Goal: Transaction & Acquisition: Purchase product/service

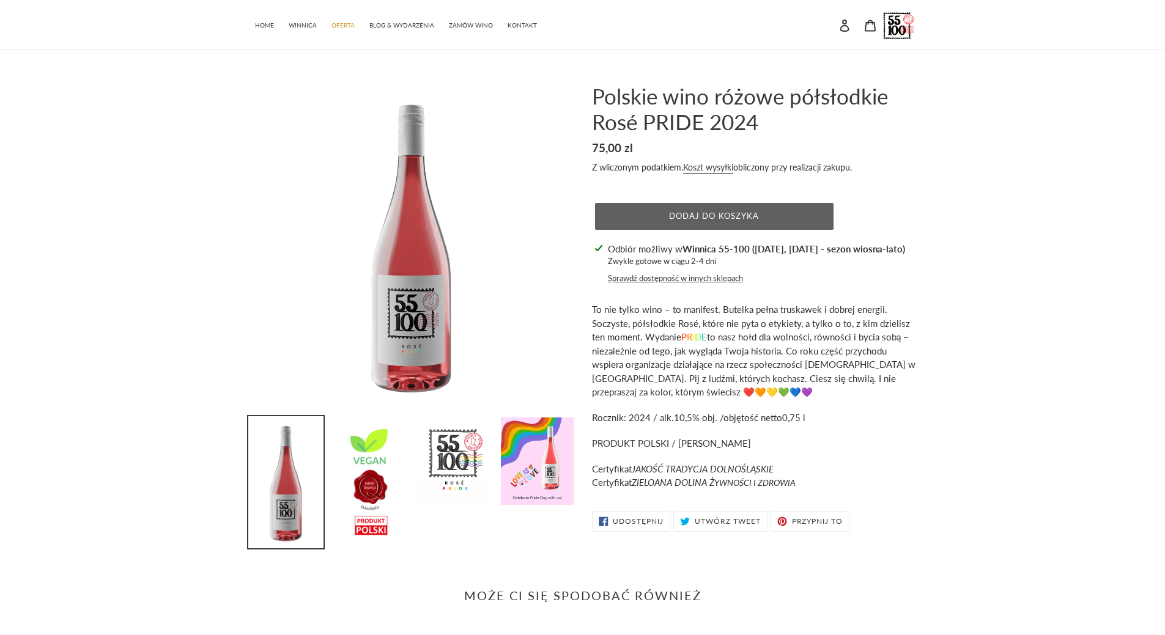
click at [725, 215] on span "Dodaj do koszyka" at bounding box center [714, 216] width 90 height 10
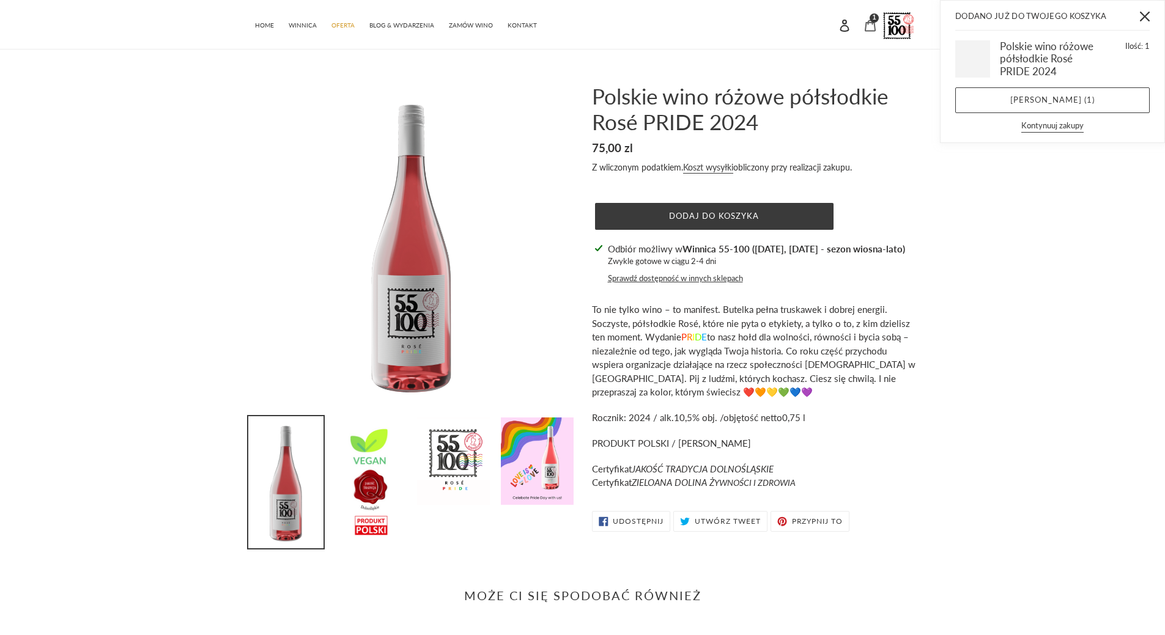
click at [868, 29] on icon at bounding box center [870, 26] width 12 height 12
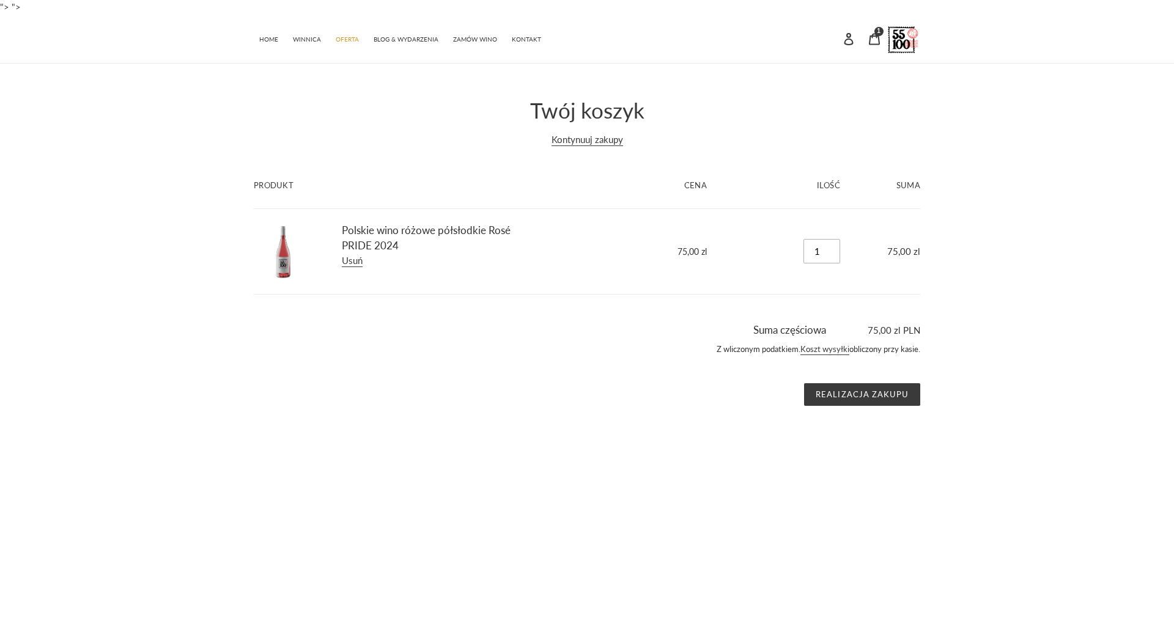
click at [826, 252] on input "1" at bounding box center [821, 251] width 37 height 24
click at [833, 249] on input "2" at bounding box center [821, 251] width 37 height 24
click at [833, 249] on input "3" at bounding box center [821, 251] width 37 height 24
click at [833, 249] on input "4" at bounding box center [821, 251] width 37 height 24
type input "5"
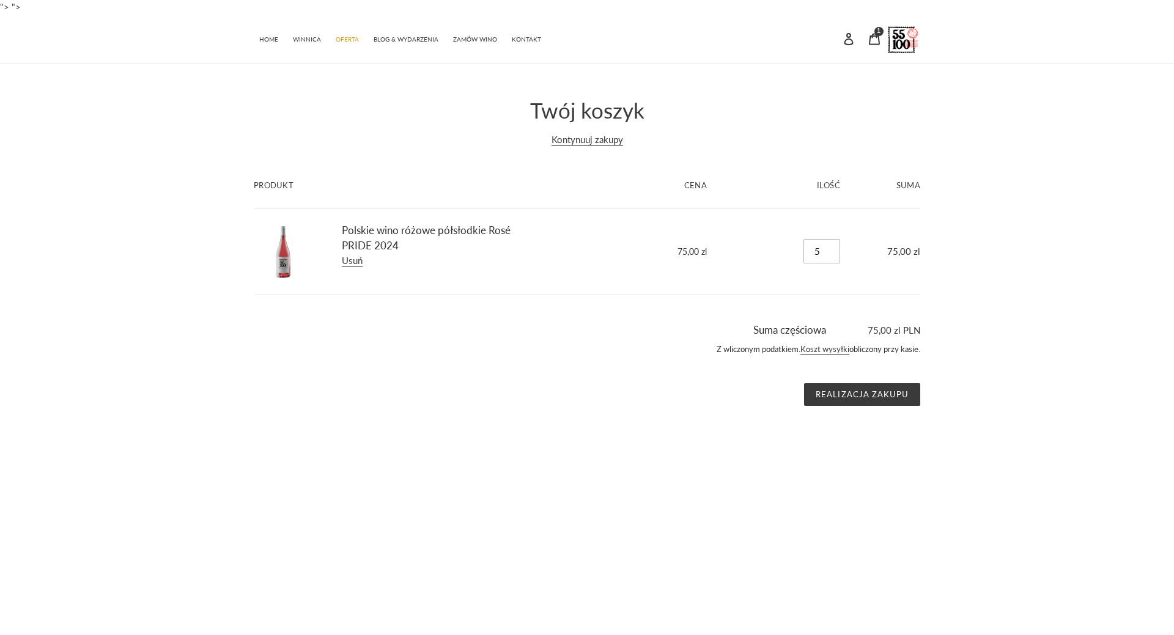
click at [833, 249] on input "5" at bounding box center [821, 251] width 37 height 24
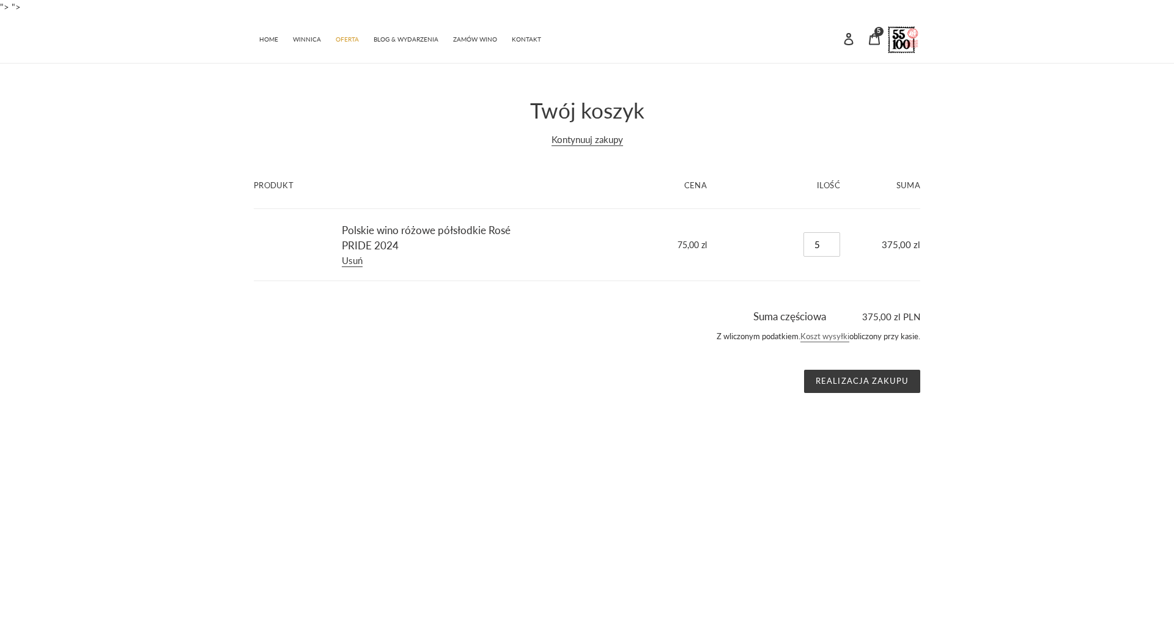
click at [828, 336] on link "Koszt wysyłki" at bounding box center [824, 336] width 49 height 11
